Goal: Task Accomplishment & Management: Use online tool/utility

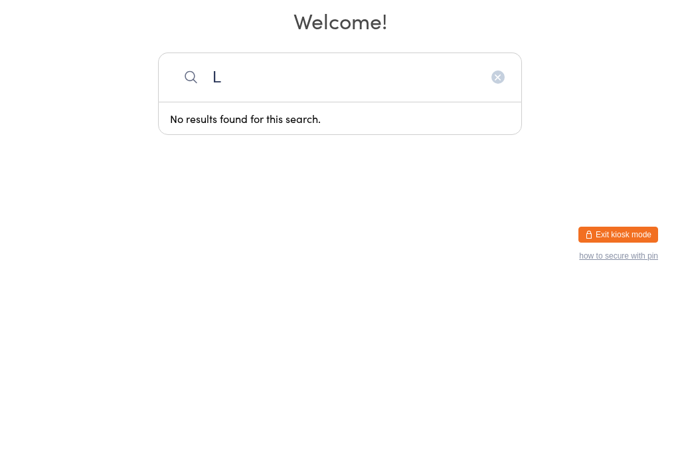
click at [643, 33] on link "Check Out" at bounding box center [627, 34] width 61 height 22
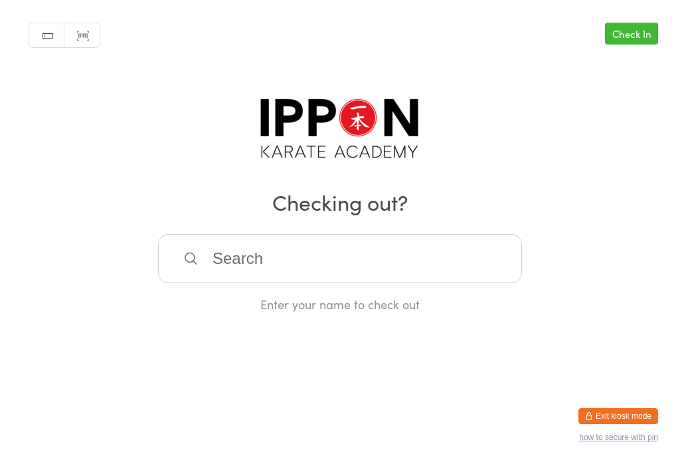
click at [376, 271] on input "search" at bounding box center [340, 258] width 364 height 49
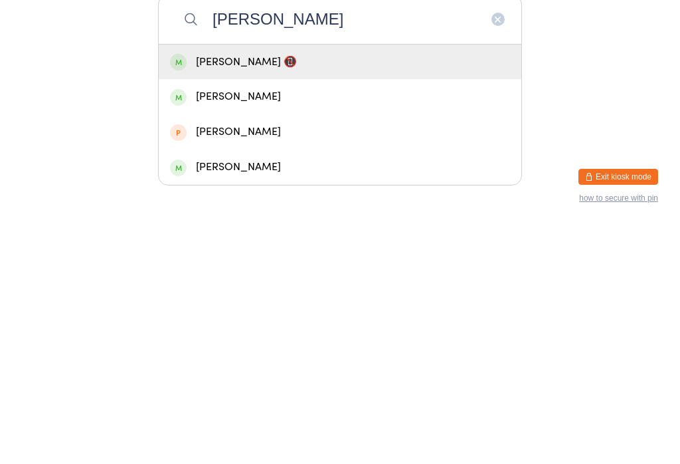
type input "[PERSON_NAME]"
click at [290, 292] on div "[PERSON_NAME] 📵" at bounding box center [340, 301] width 340 height 18
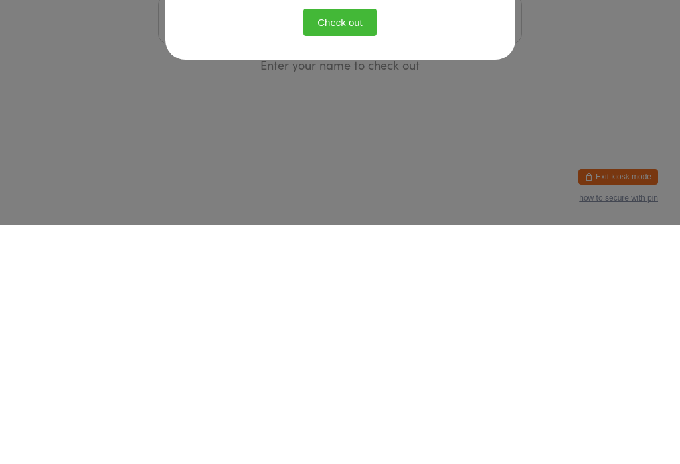
click at [476, 69] on div "Confirm Checkout Please click the button below to check out: Check out" at bounding box center [340, 182] width 350 height 233
click at [480, 84] on icon "button" at bounding box center [481, 91] width 15 height 15
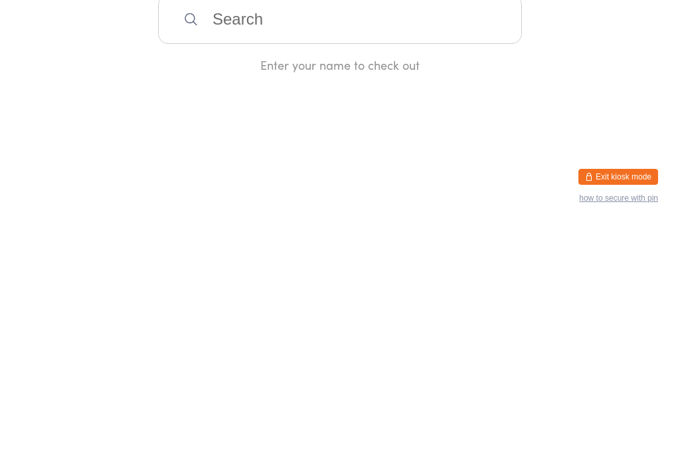
click at [398, 261] on input "search" at bounding box center [340, 258] width 364 height 49
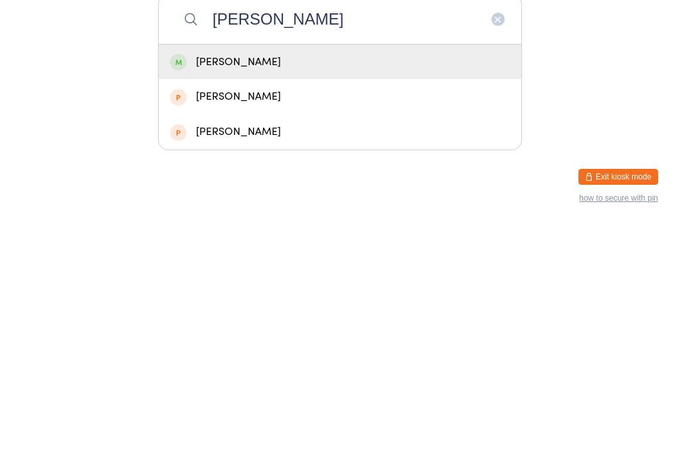
type input "[PERSON_NAME]"
click at [314, 292] on div "[PERSON_NAME]" at bounding box center [340, 301] width 340 height 18
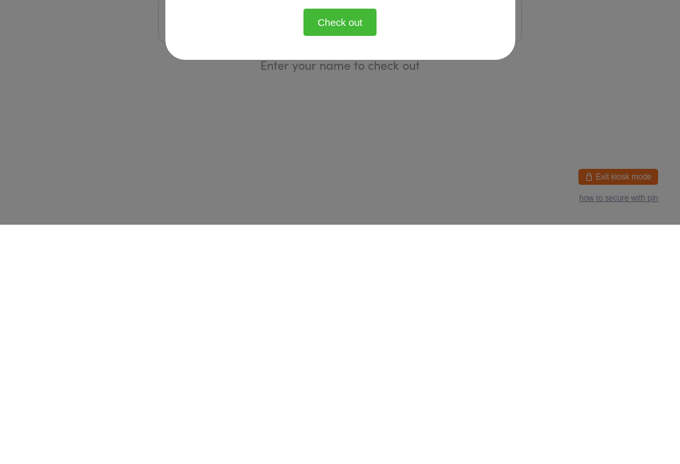
click at [314, 270] on button "Check out" at bounding box center [340, 261] width 73 height 27
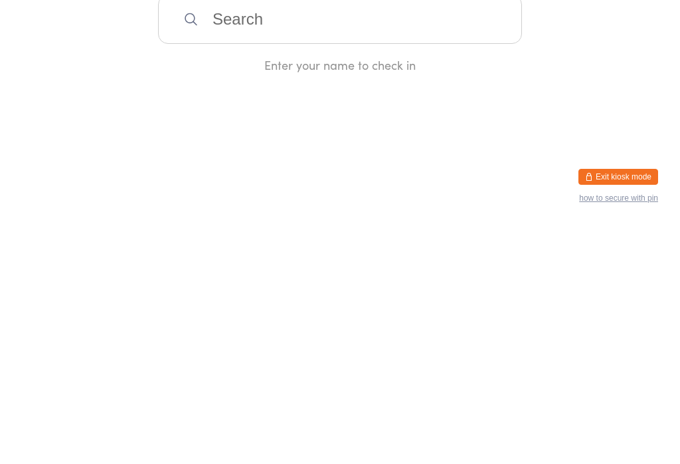
click at [296, 242] on input "search" at bounding box center [340, 258] width 364 height 49
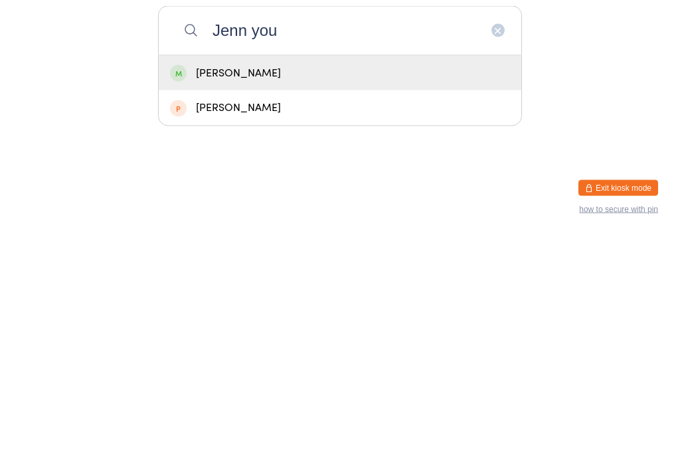
type input "Jenn you"
click at [263, 292] on div "[PERSON_NAME]" at bounding box center [340, 301] width 340 height 18
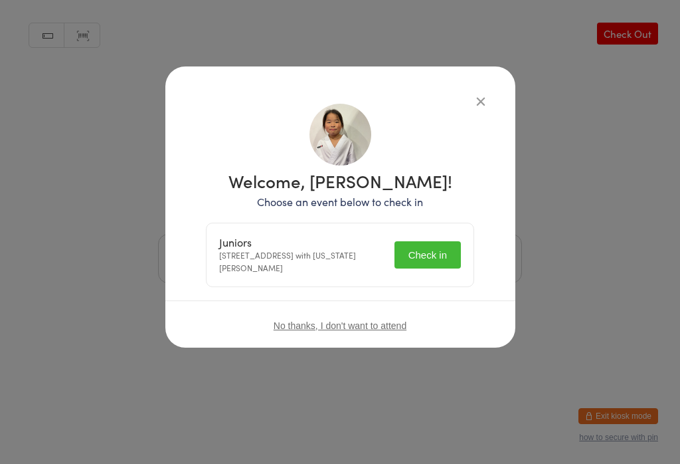
click at [432, 247] on button "Check in" at bounding box center [428, 254] width 66 height 27
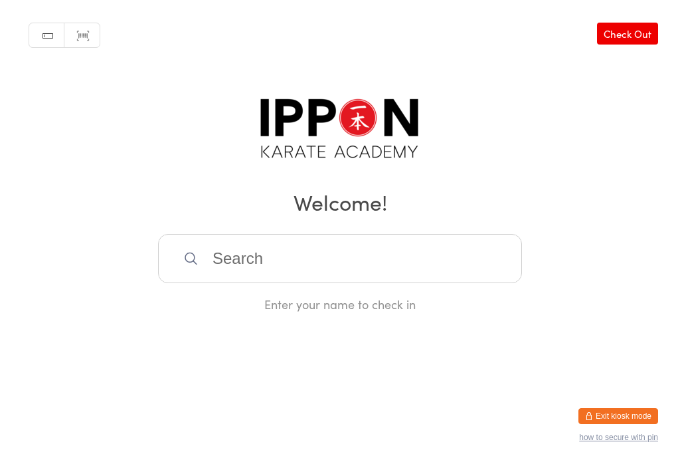
click at [284, 251] on input "search" at bounding box center [340, 258] width 364 height 49
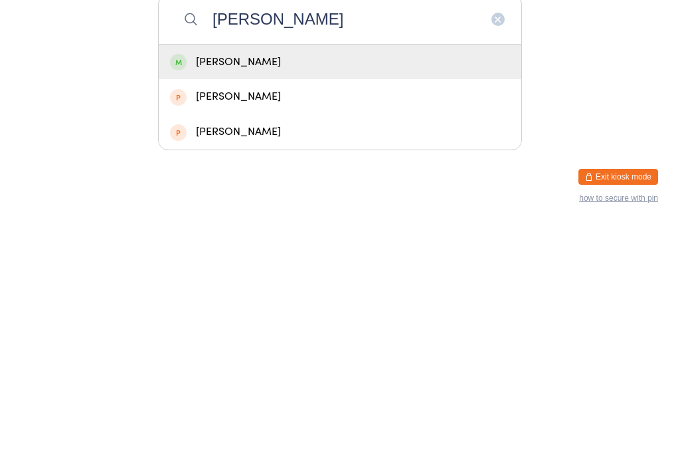
type input "[PERSON_NAME]"
click at [187, 292] on div "[PERSON_NAME]" at bounding box center [340, 301] width 340 height 18
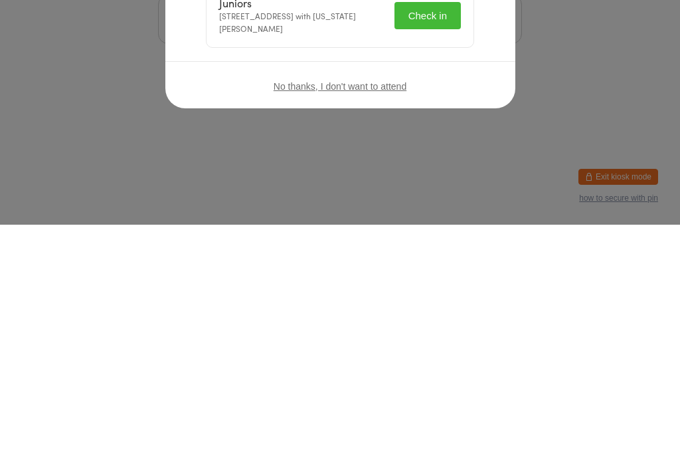
click at [395, 241] on button "Check in" at bounding box center [428, 254] width 66 height 27
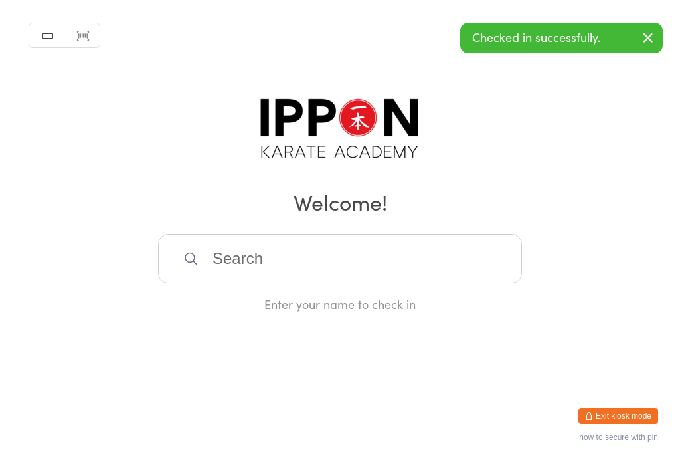
click at [391, 270] on input "search" at bounding box center [340, 258] width 364 height 49
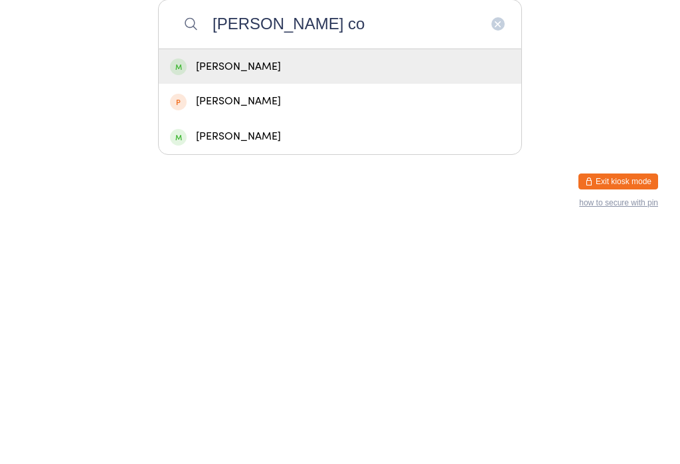
type input "Isaac co"
click at [258, 284] on div "Isaac Cox" at bounding box center [340, 301] width 363 height 35
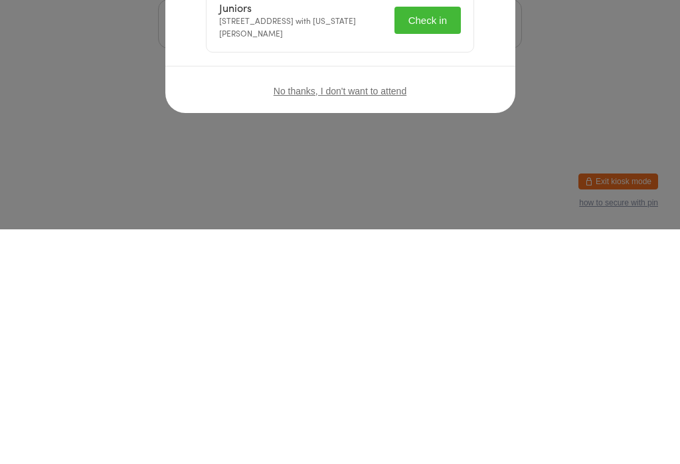
click at [485, 94] on button "button" at bounding box center [481, 101] width 16 height 16
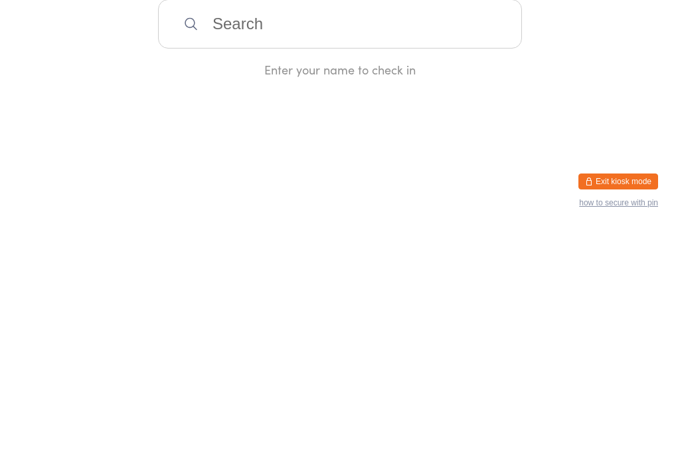
click at [278, 273] on input "search" at bounding box center [340, 258] width 364 height 49
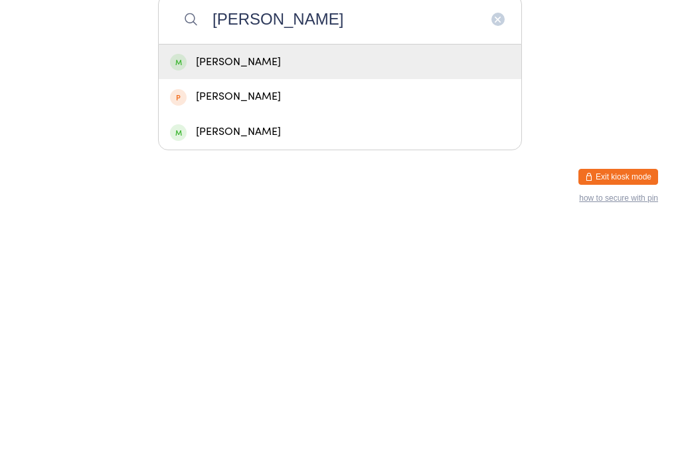
type input "Jamie"
click at [305, 292] on div "Jamie Hall" at bounding box center [340, 301] width 340 height 18
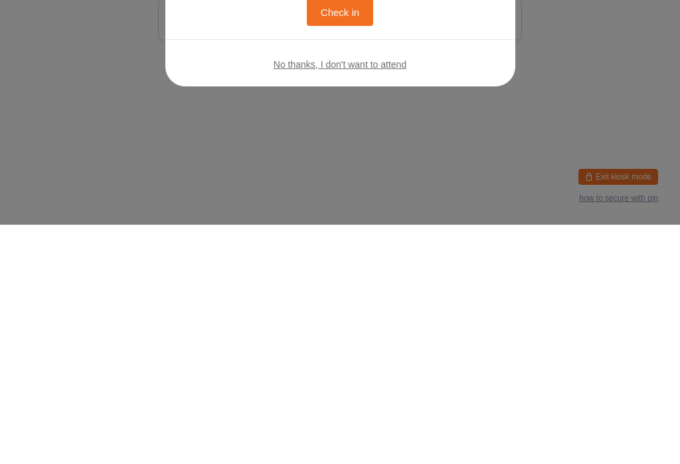
click at [348, 258] on button "Check in" at bounding box center [340, 251] width 66 height 27
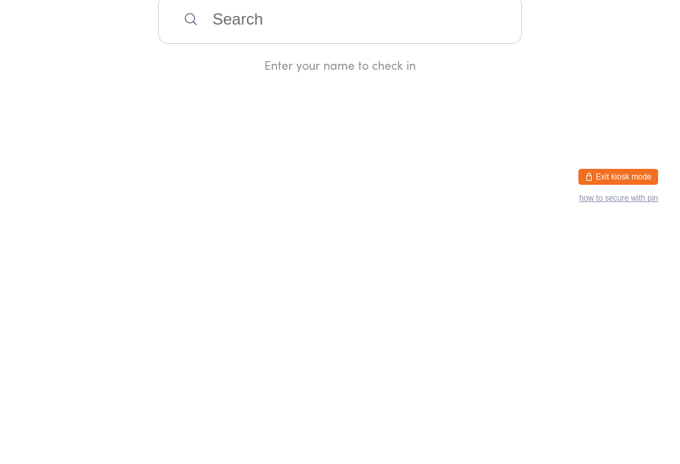
click at [391, 256] on input "search" at bounding box center [340, 258] width 364 height 49
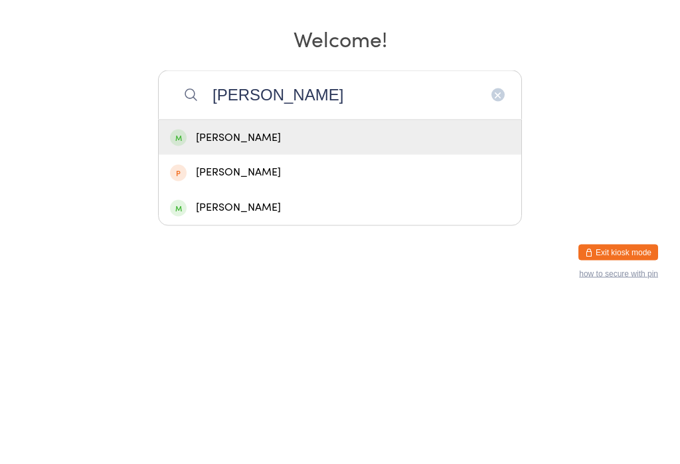
type input "Jamie"
click at [495, 253] on icon "button" at bounding box center [498, 258] width 11 height 11
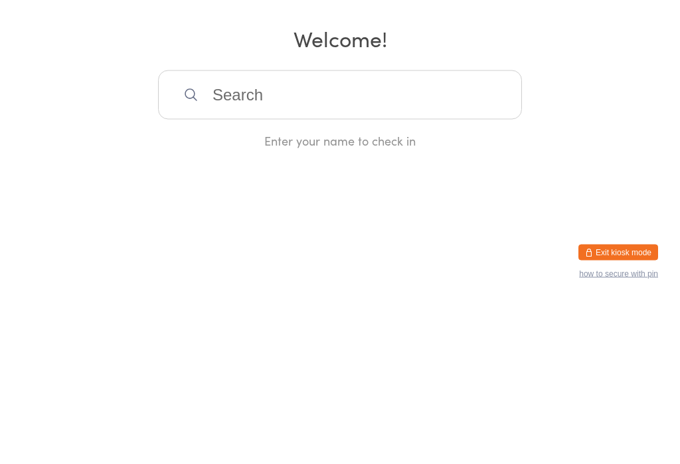
click at [579, 97] on div "Manual search Scanner input Check Out Welcome! Enter your name to check in" at bounding box center [340, 156] width 680 height 312
click at [634, 26] on link "Check Out" at bounding box center [627, 34] width 61 height 22
click at [357, 254] on input "search" at bounding box center [340, 258] width 364 height 49
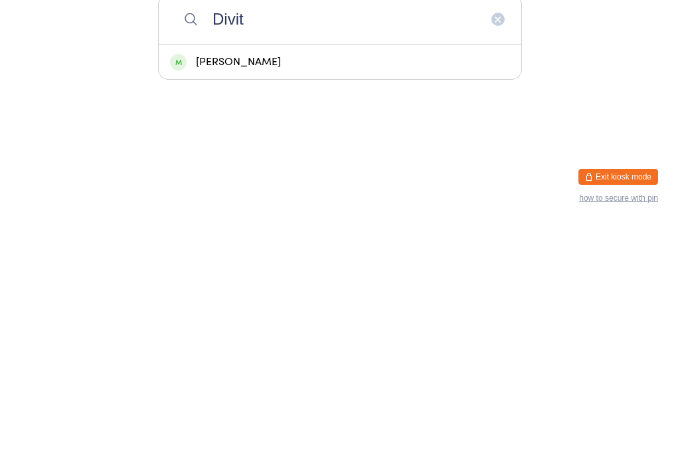
type input "Divit"
click at [316, 292] on div "Divit Gupta" at bounding box center [340, 301] width 340 height 18
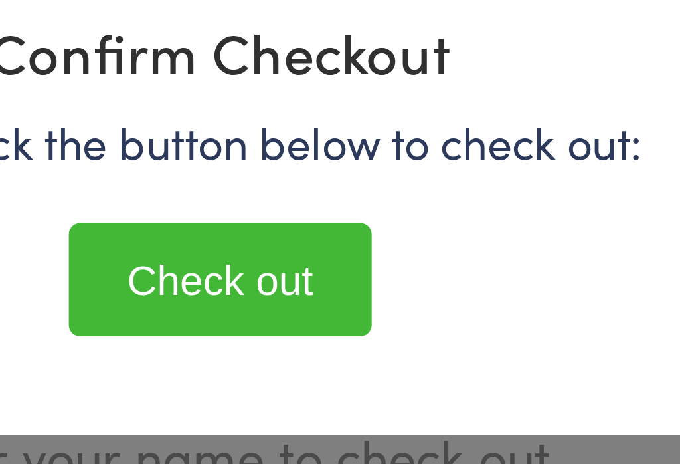
click at [304, 248] on button "Check out" at bounding box center [340, 261] width 73 height 27
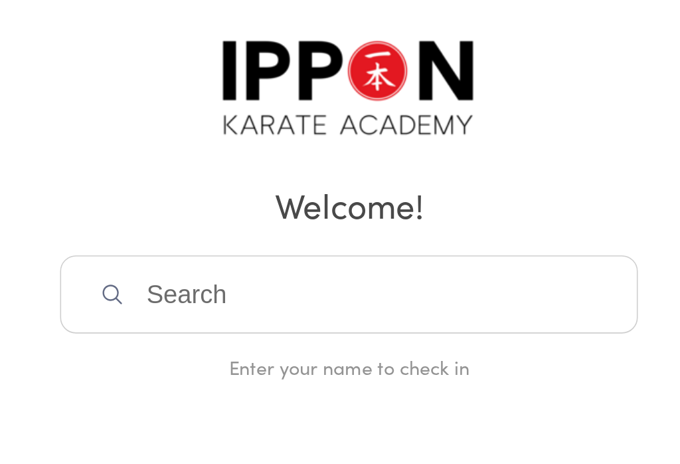
click at [158, 234] on input "search" at bounding box center [340, 258] width 364 height 49
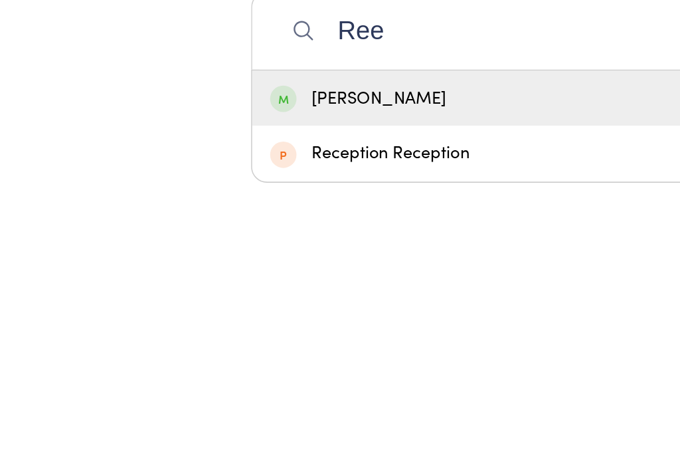
type input "Ree"
click at [236, 292] on div "Reeyansh Shah" at bounding box center [340, 301] width 340 height 18
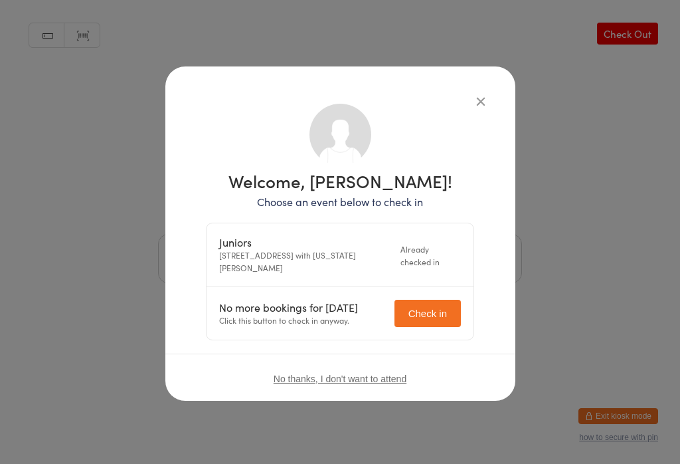
click at [483, 95] on button "button" at bounding box center [481, 101] width 16 height 16
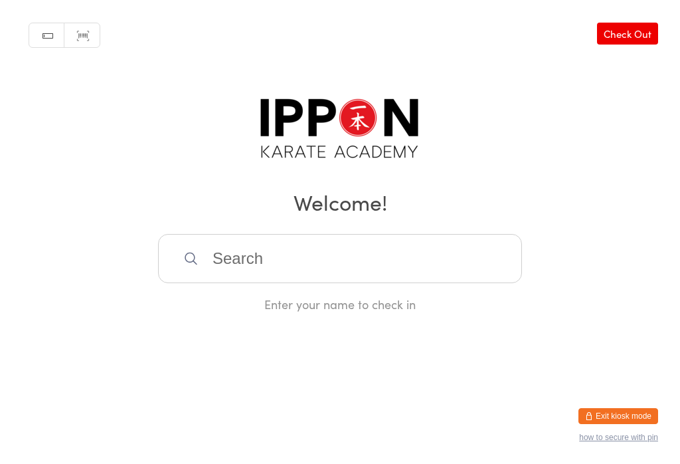
click at [657, 33] on link "Check Out" at bounding box center [627, 34] width 61 height 22
click at [639, 45] on link "Check In" at bounding box center [631, 34] width 53 height 22
click at [633, 42] on link "Check Out" at bounding box center [627, 34] width 61 height 22
click at [338, 272] on input "search" at bounding box center [340, 258] width 364 height 49
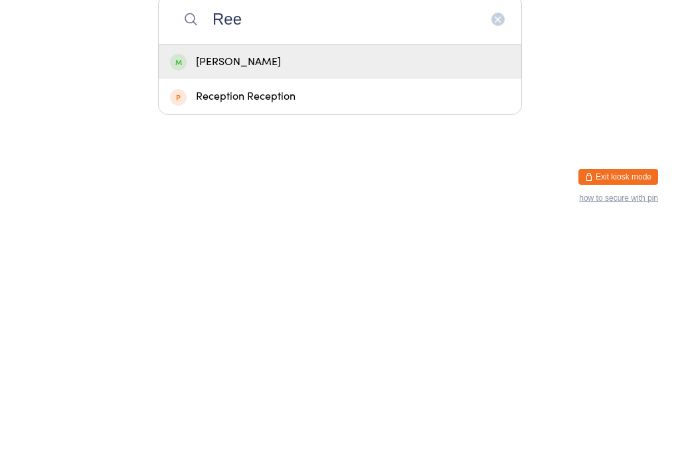
type input "Ree"
click at [293, 292] on div "Reeyansh Shah" at bounding box center [340, 301] width 340 height 18
